Goal: Information Seeking & Learning: Learn about a topic

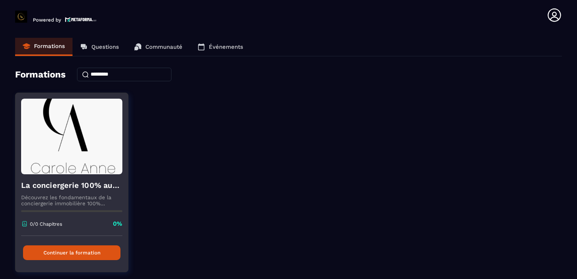
click at [56, 251] on button "Continuer la formation" at bounding box center [71, 252] width 97 height 15
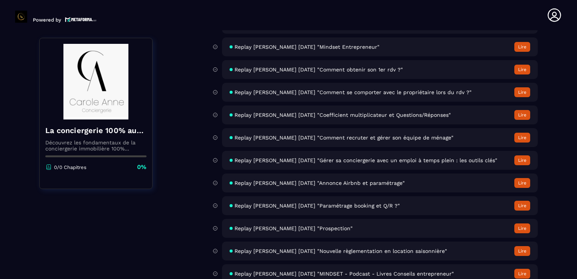
scroll to position [2934, 0]
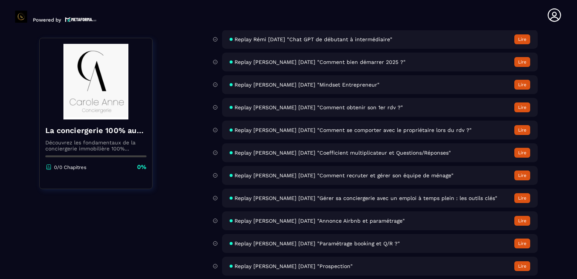
click at [367, 133] on span "Replay [PERSON_NAME] [DATE] "Comment se comporter avec le propriétaire lors du …" at bounding box center [352, 130] width 237 height 6
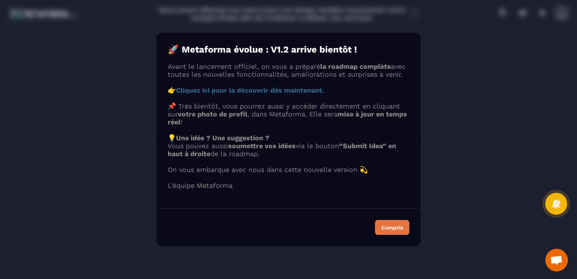
click at [396, 230] on div "Compris" at bounding box center [392, 227] width 22 height 5
